Goal: Task Accomplishment & Management: Manage account settings

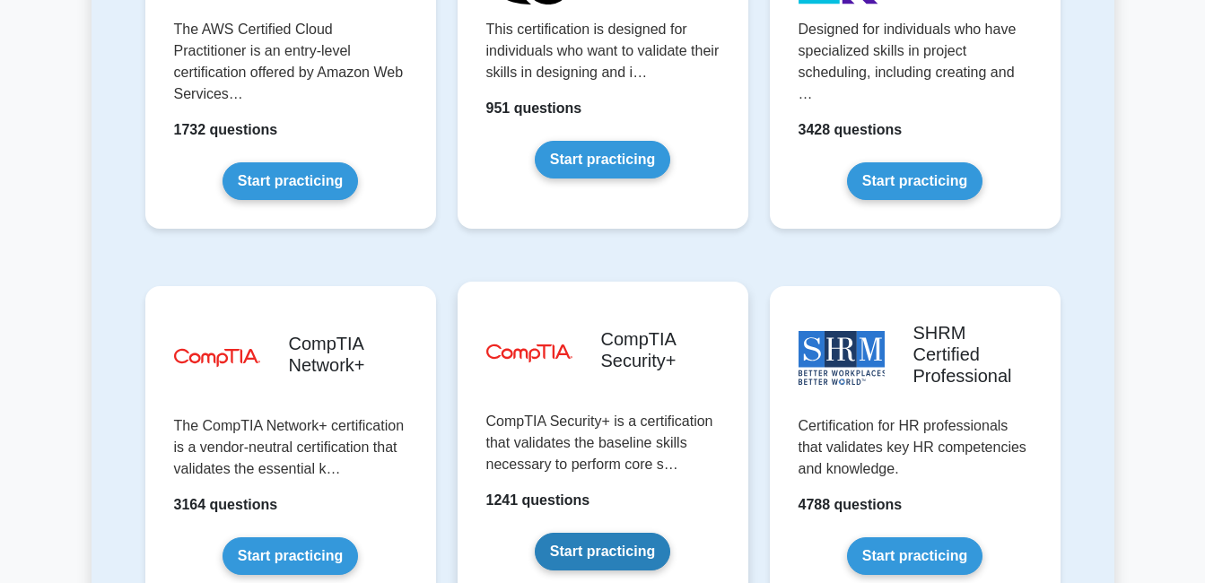
scroll to position [3319, 0]
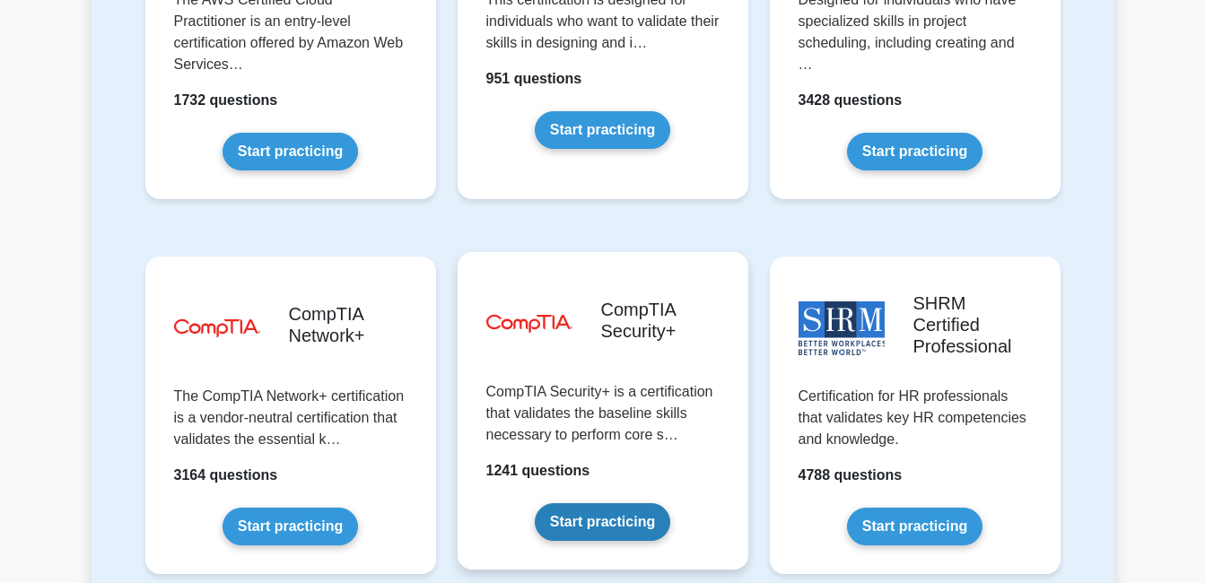
click at [621, 503] on link "Start practicing" at bounding box center [602, 522] width 135 height 38
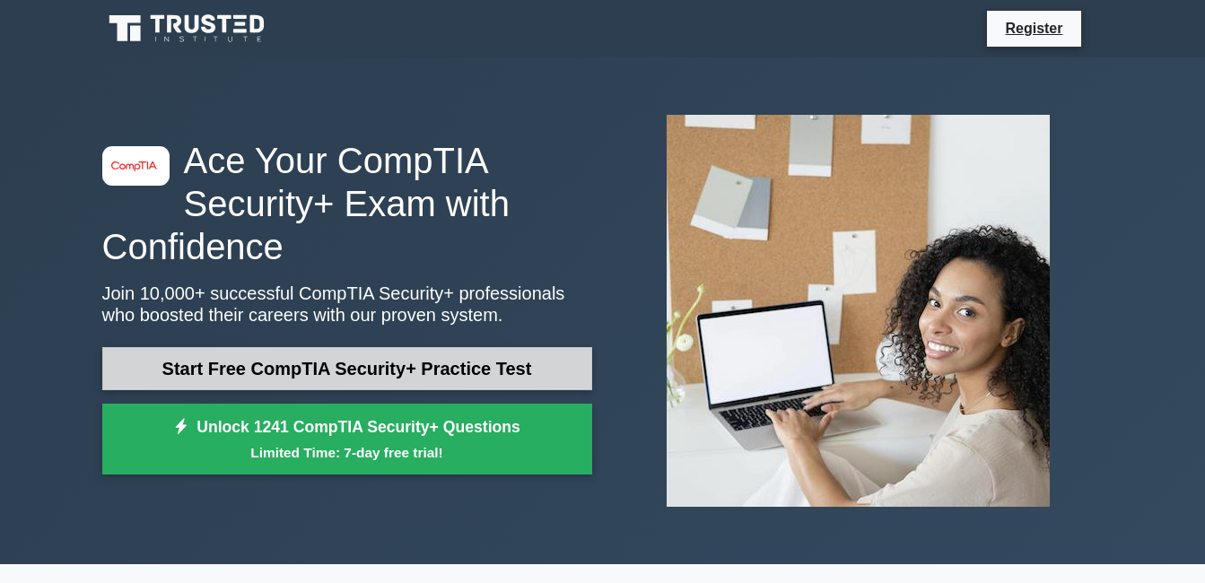
click at [344, 383] on link "Start Free CompTIA Security+ Practice Test" at bounding box center [347, 368] width 490 height 43
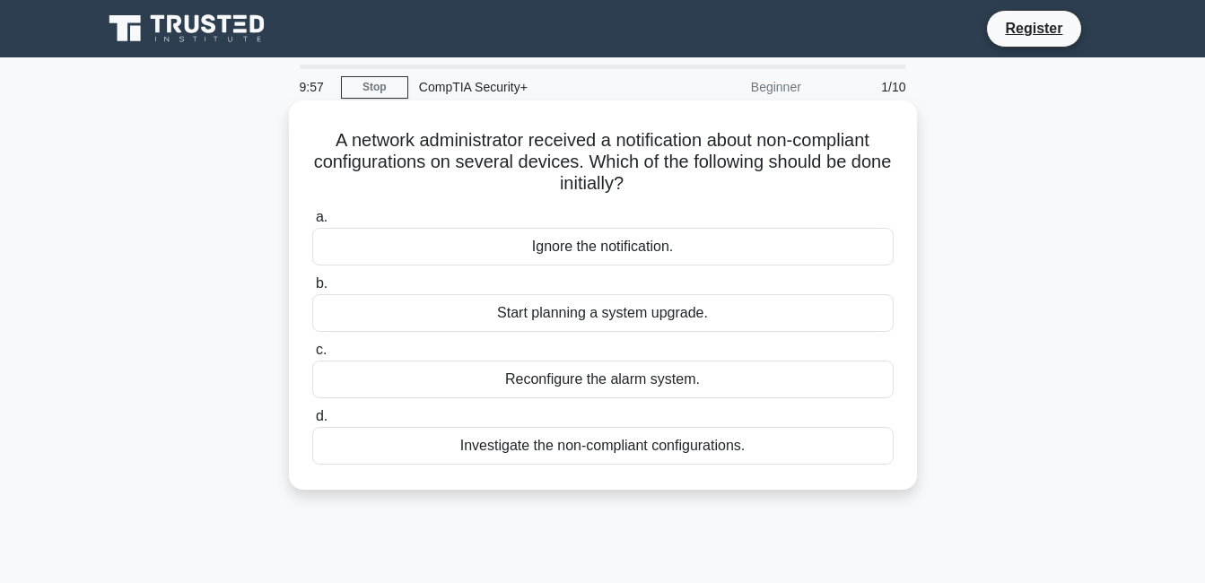
click at [594, 326] on div "Start planning a system upgrade." at bounding box center [602, 313] width 581 height 38
click at [312, 290] on input "b. Start planning a system upgrade." at bounding box center [312, 284] width 0 height 12
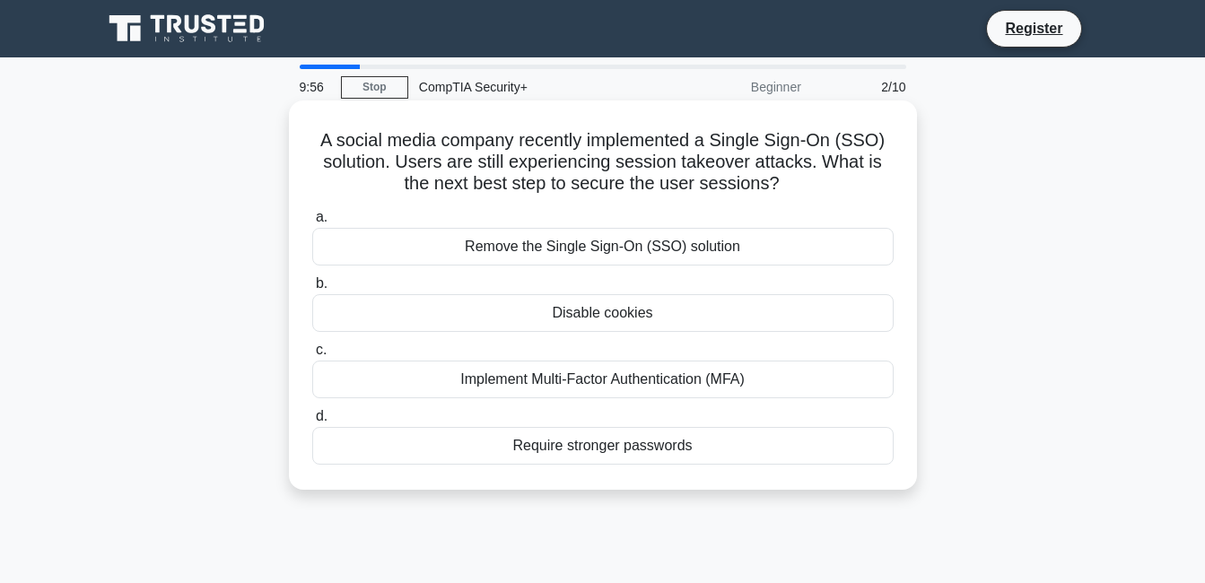
click at [614, 317] on div "Disable cookies" at bounding box center [602, 313] width 581 height 38
click at [312, 290] on input "b. Disable cookies" at bounding box center [312, 284] width 0 height 12
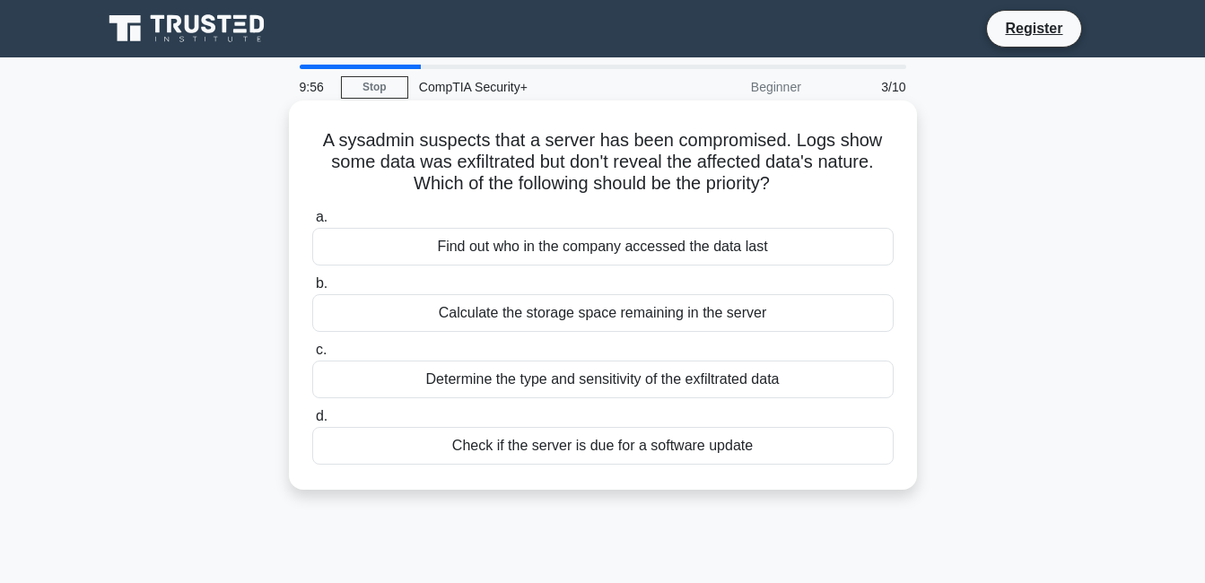
click at [620, 329] on div "Calculate the storage space remaining in the server" at bounding box center [602, 313] width 581 height 38
click at [312, 290] on input "b. Calculate the storage space remaining in the server" at bounding box center [312, 284] width 0 height 12
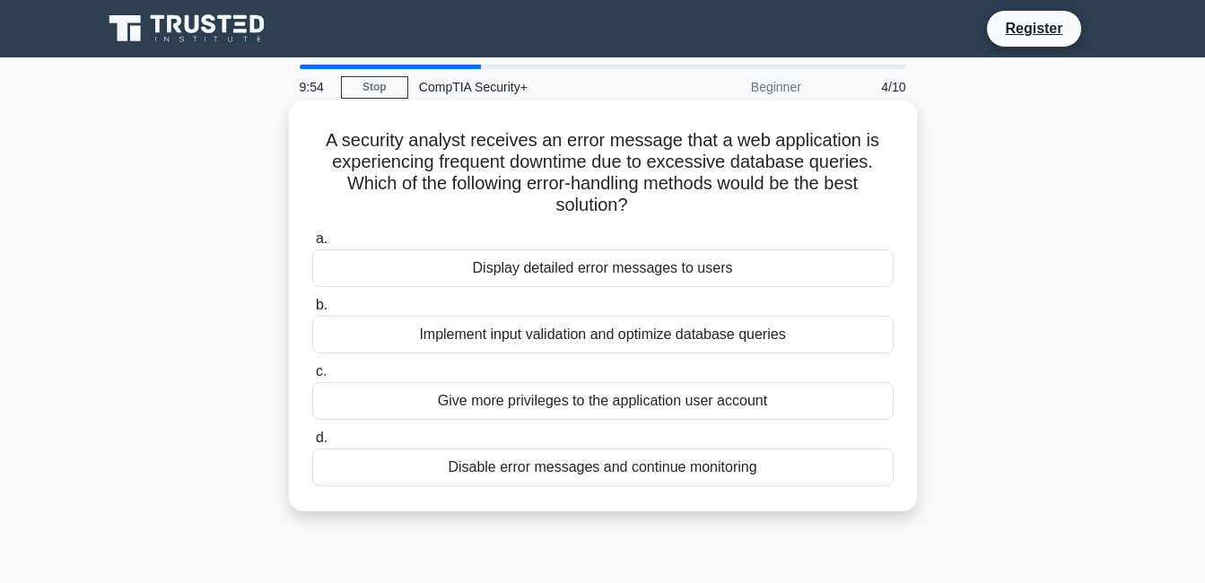
click at [602, 411] on div "Give more privileges to the application user account" at bounding box center [602, 401] width 581 height 38
click at [312, 378] on input "c. Give more privileges to the application user account" at bounding box center [312, 372] width 0 height 12
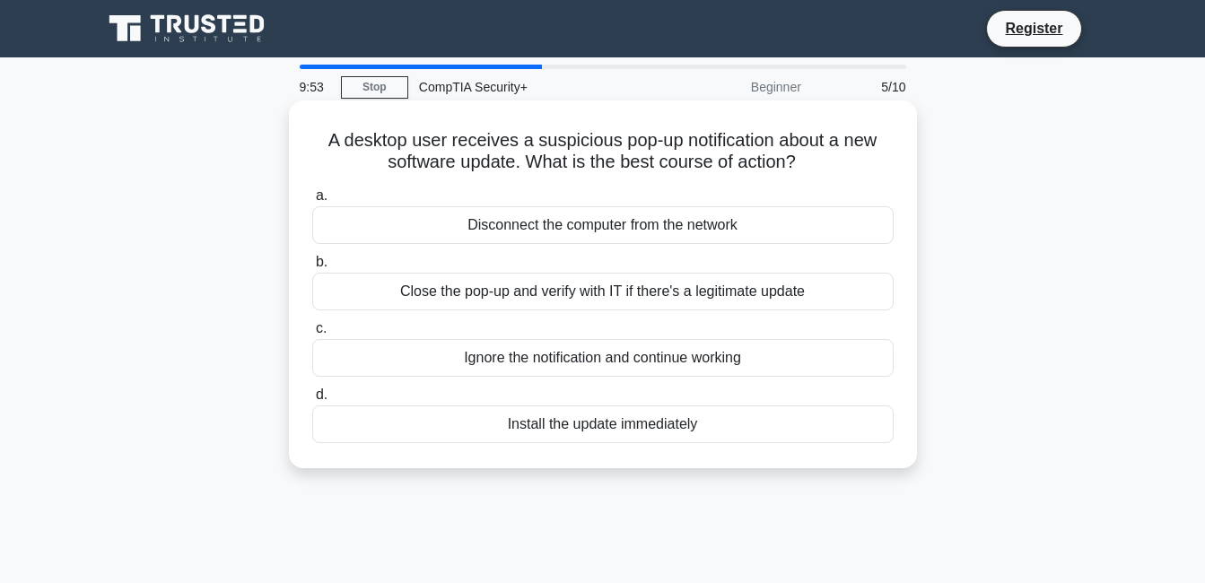
click at [593, 293] on div "Close the pop-up and verify with IT if there's a legitimate update" at bounding box center [602, 292] width 581 height 38
click at [312, 268] on input "b. Close the pop-up and verify with IT if there's a legitimate update" at bounding box center [312, 263] width 0 height 12
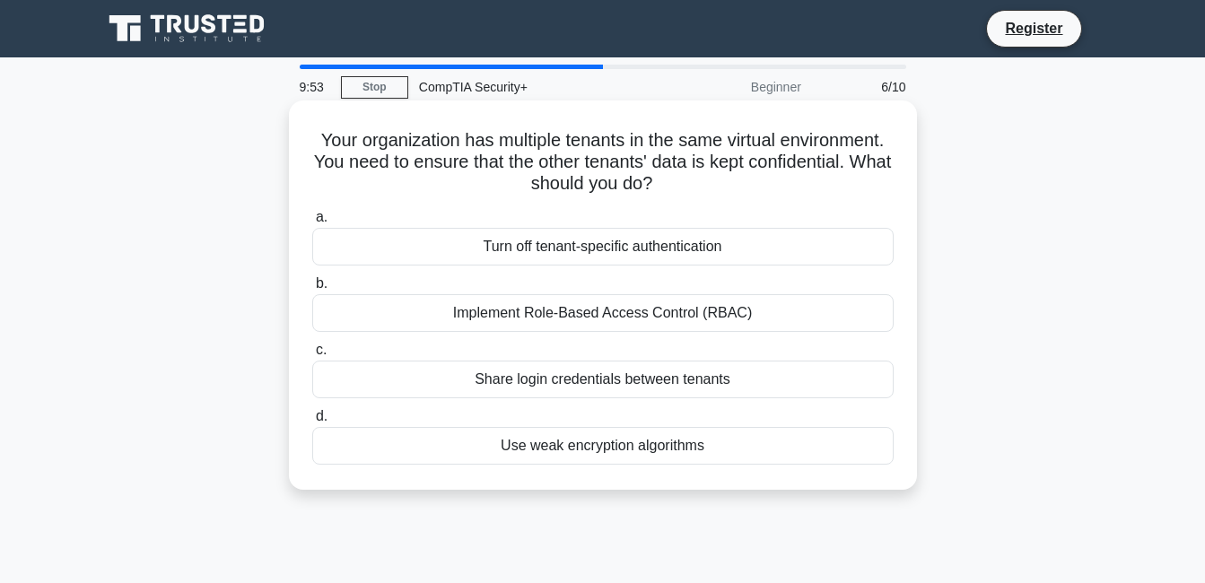
click at [608, 322] on div "Implement Role-Based Access Control (RBAC)" at bounding box center [602, 313] width 581 height 38
click at [312, 290] on input "b. Implement Role-Based Access Control (RBAC)" at bounding box center [312, 284] width 0 height 12
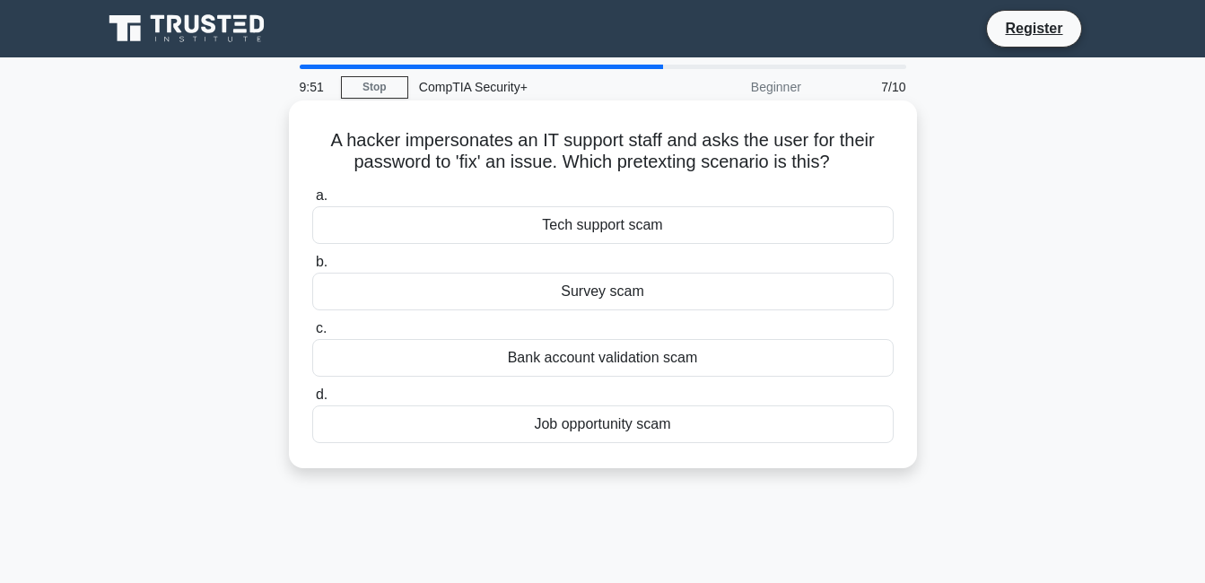
click at [604, 361] on div "Bank account validation scam" at bounding box center [602, 358] width 581 height 38
click at [312, 335] on input "c. Bank account validation scam" at bounding box center [312, 329] width 0 height 12
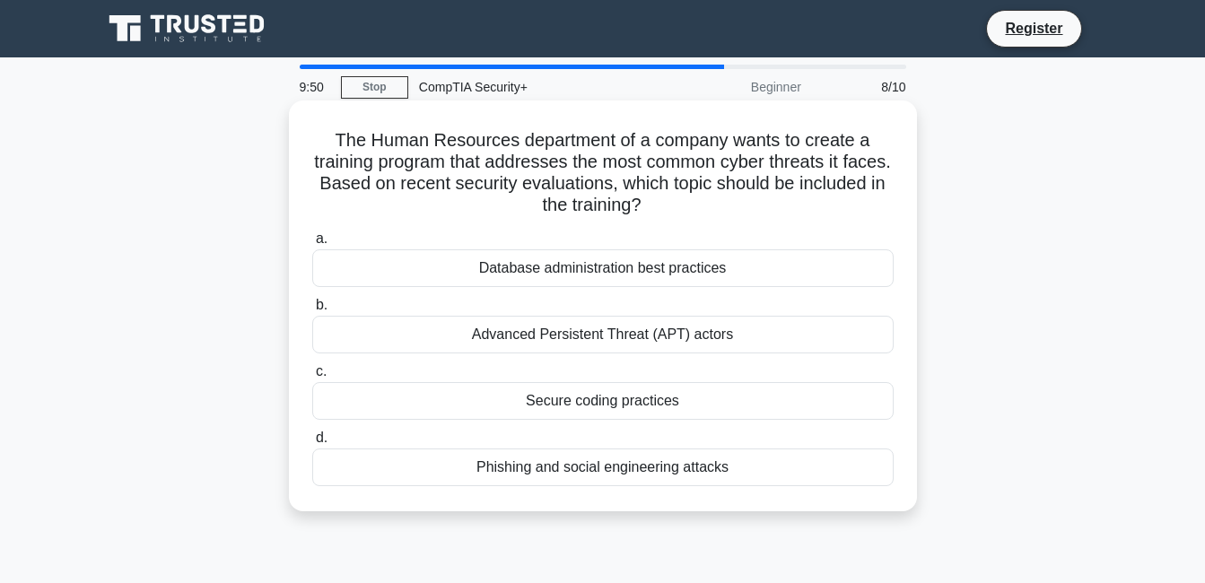
click at [606, 341] on div "Advanced Persistent Threat (APT) actors" at bounding box center [602, 335] width 581 height 38
click at [312, 311] on input "b. Advanced Persistent Threat (APT) actors" at bounding box center [312, 306] width 0 height 12
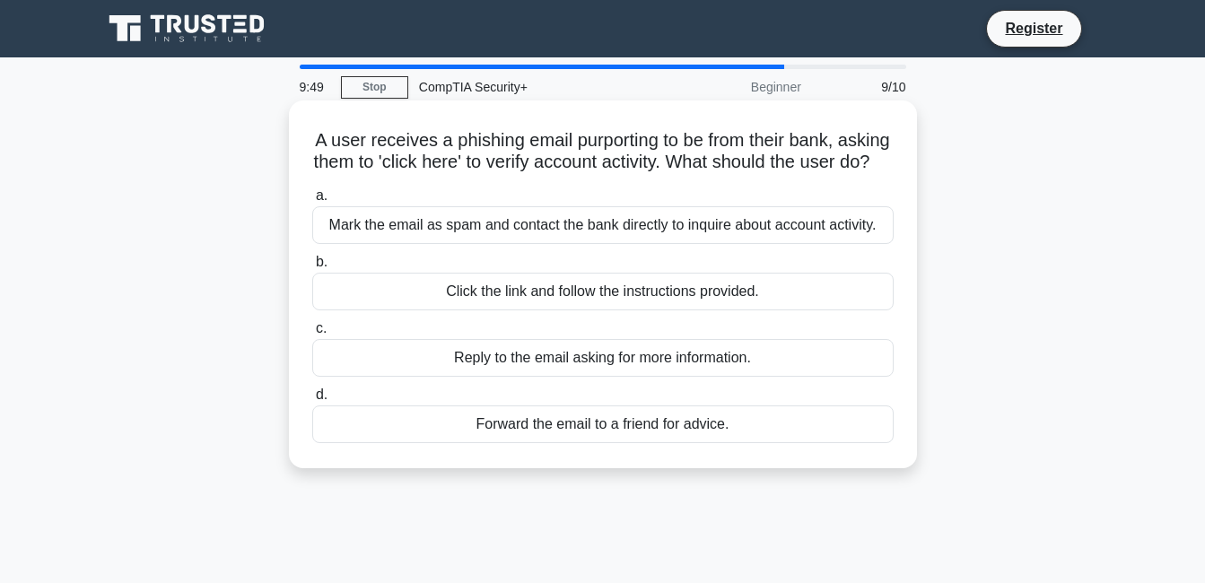
click at [591, 377] on div "Reply to the email asking for more information." at bounding box center [602, 358] width 581 height 38
click at [312, 335] on input "c. Reply to the email asking for more information." at bounding box center [312, 329] width 0 height 12
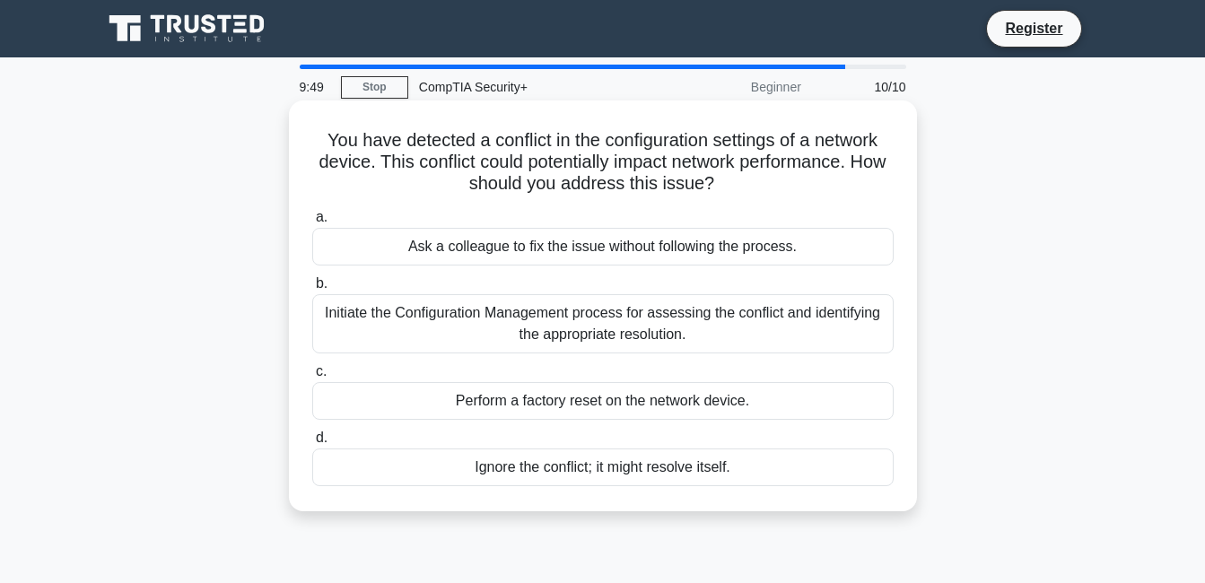
click at [593, 336] on div "Initiate the Configuration Management process for assessing the conflict and id…" at bounding box center [602, 323] width 581 height 59
click at [312, 290] on input "b. Initiate the Configuration Management process for assessing the conflict and…" at bounding box center [312, 284] width 0 height 12
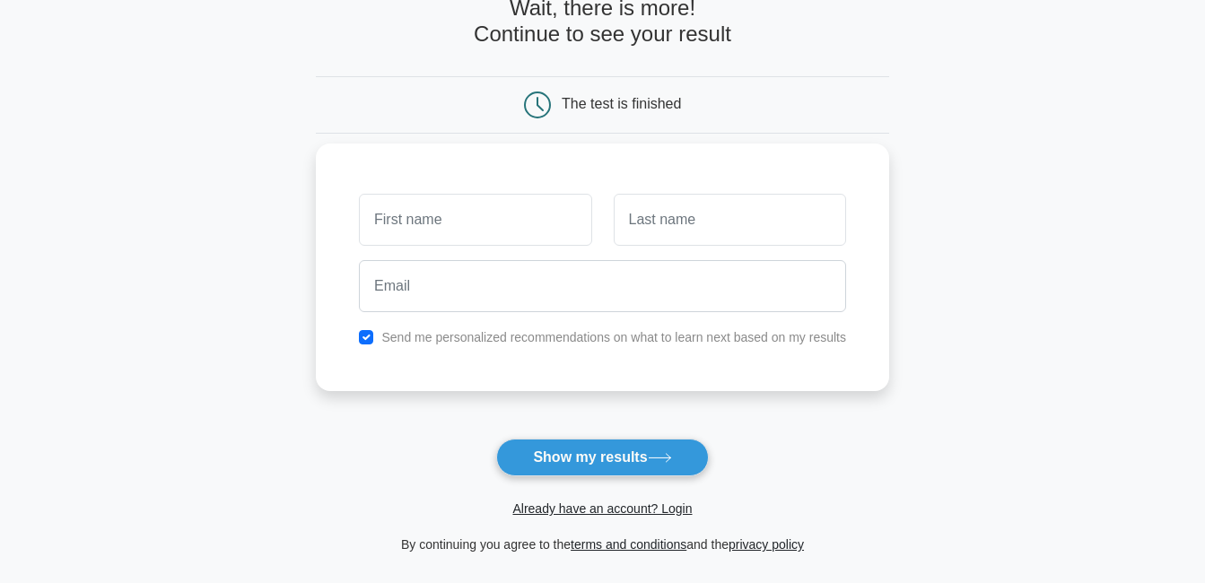
scroll to position [179, 0]
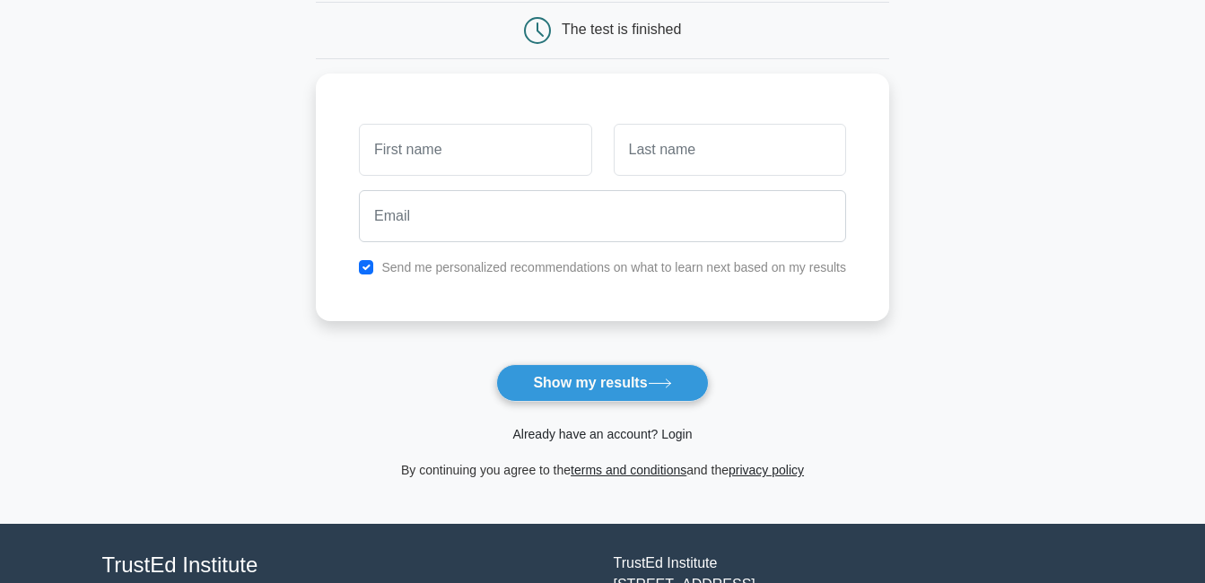
click at [629, 429] on link "Already have an account? Login" at bounding box center [601, 434] width 179 height 14
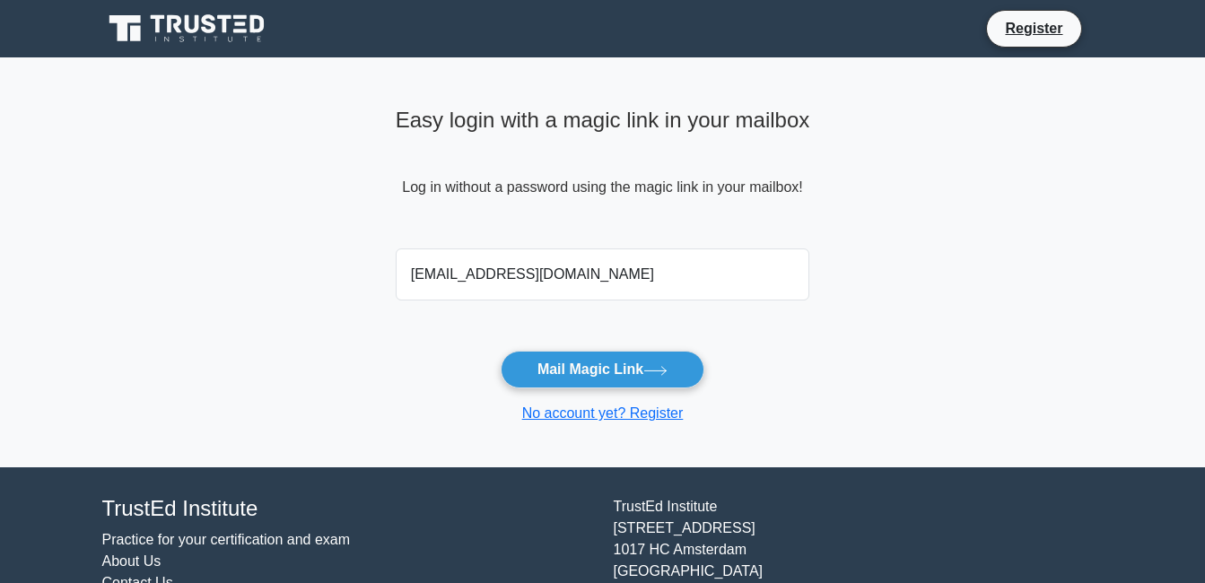
type input "[EMAIL_ADDRESS][DOMAIN_NAME]"
click at [500, 351] on button "Mail Magic Link" at bounding box center [602, 370] width 204 height 38
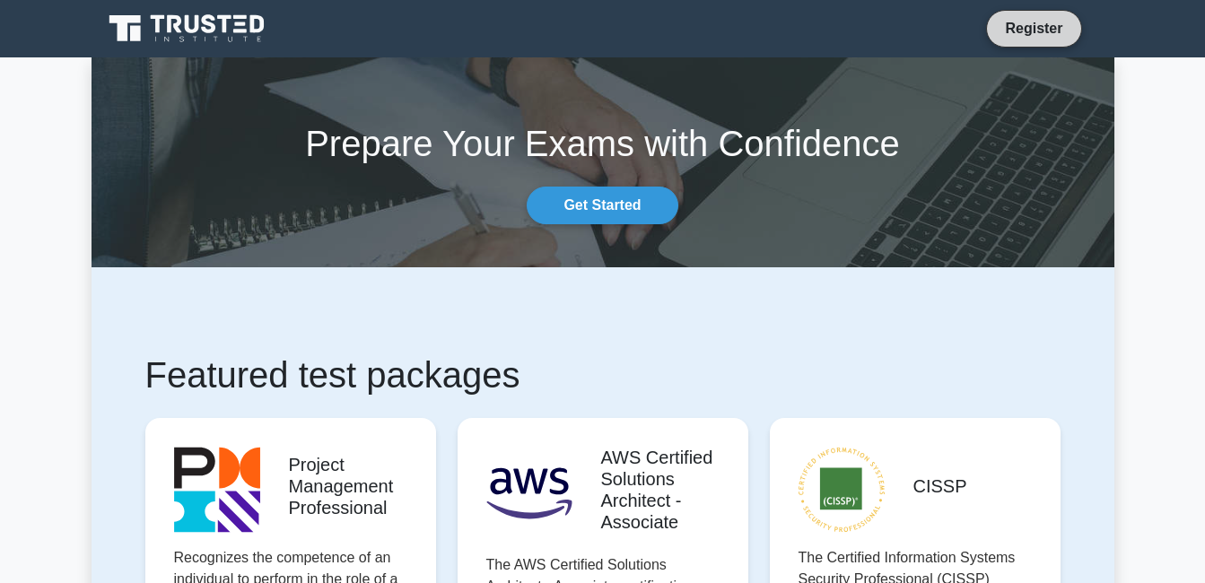
click at [1056, 30] on link "Register" at bounding box center [1033, 28] width 79 height 22
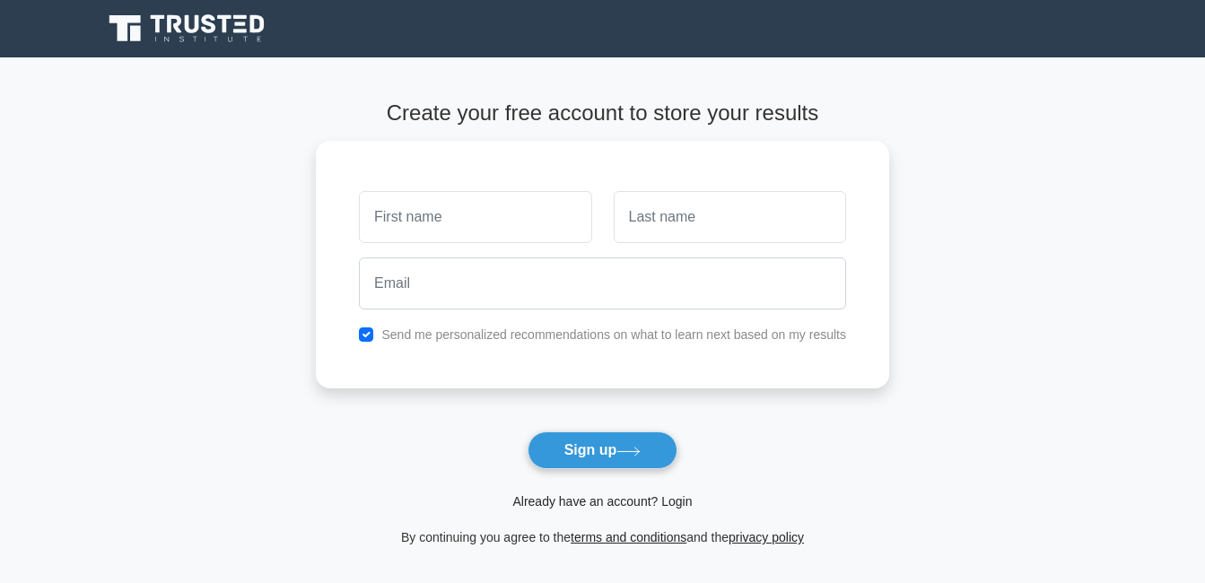
click at [595, 500] on link "Already have an account? Login" at bounding box center [601, 501] width 179 height 14
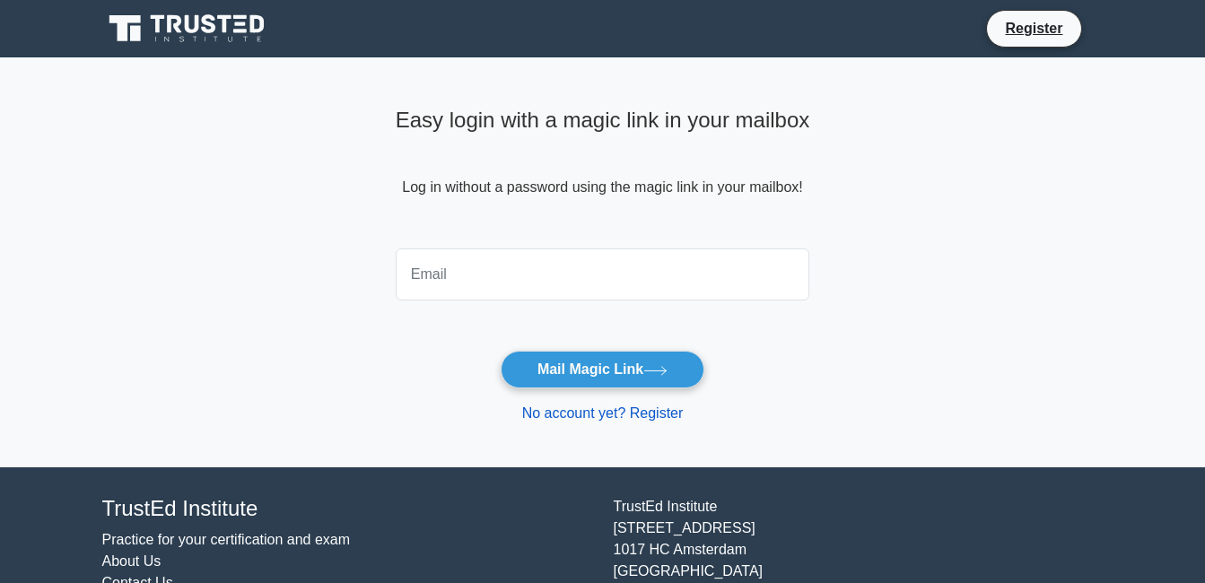
click at [649, 413] on link "No account yet? Register" at bounding box center [602, 412] width 161 height 15
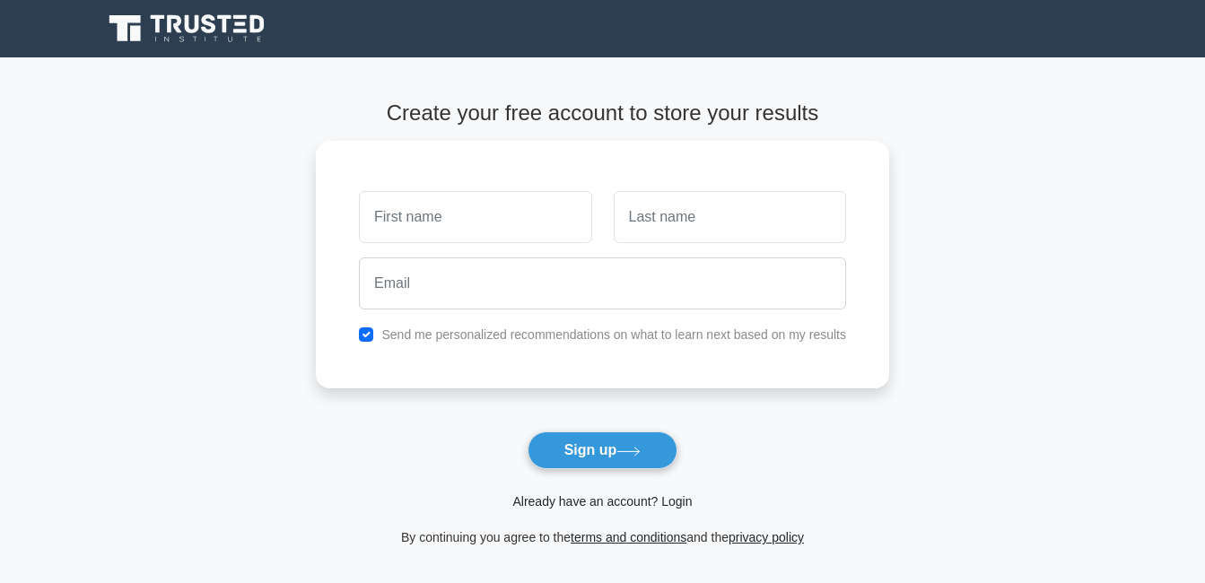
click at [657, 502] on link "Already have an account? Login" at bounding box center [601, 501] width 179 height 14
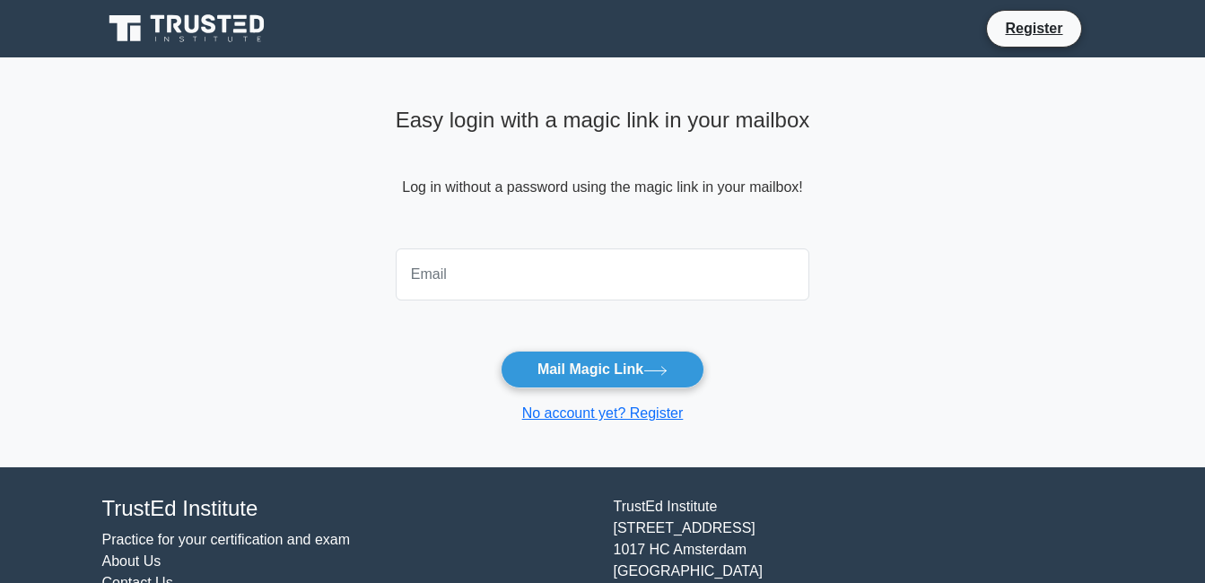
click at [485, 286] on input "email" at bounding box center [603, 274] width 414 height 52
type input "[EMAIL_ADDRESS][DOMAIN_NAME]"
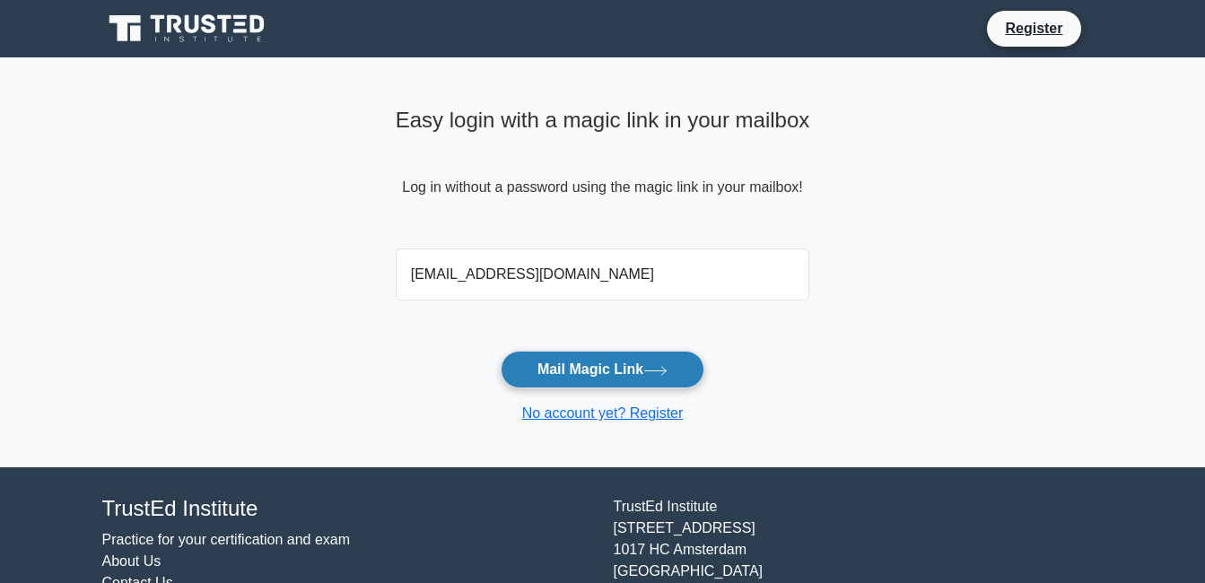
click at [589, 372] on button "Mail Magic Link" at bounding box center [602, 370] width 204 height 38
